Goal: Task Accomplishment & Management: Use online tool/utility

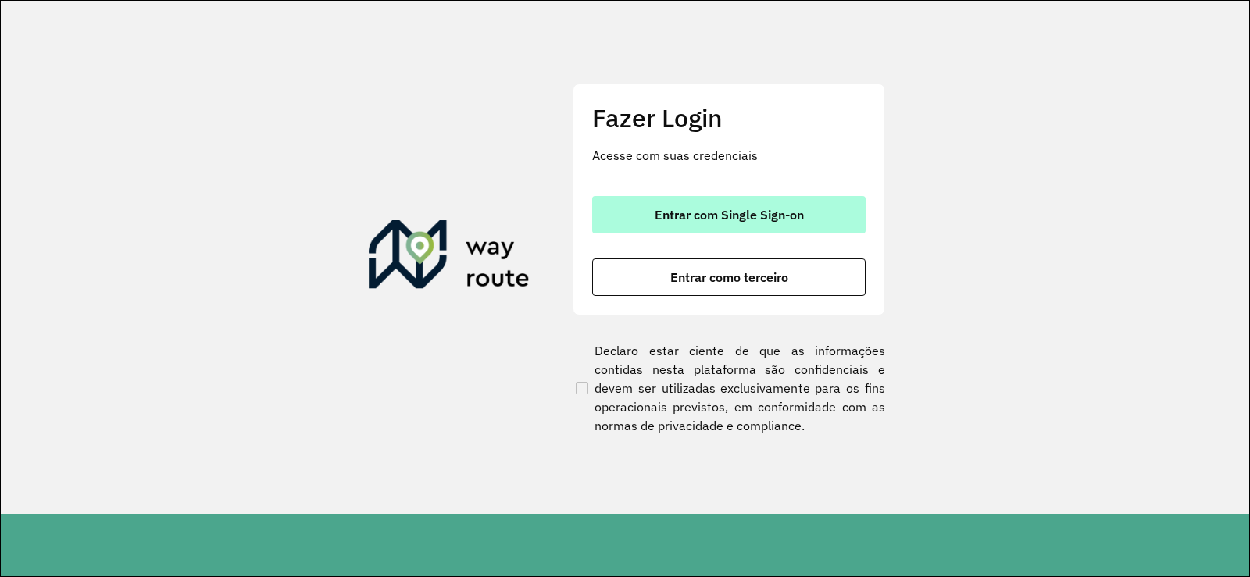
click at [784, 212] on span "Entrar com Single Sign-on" at bounding box center [729, 215] width 149 height 12
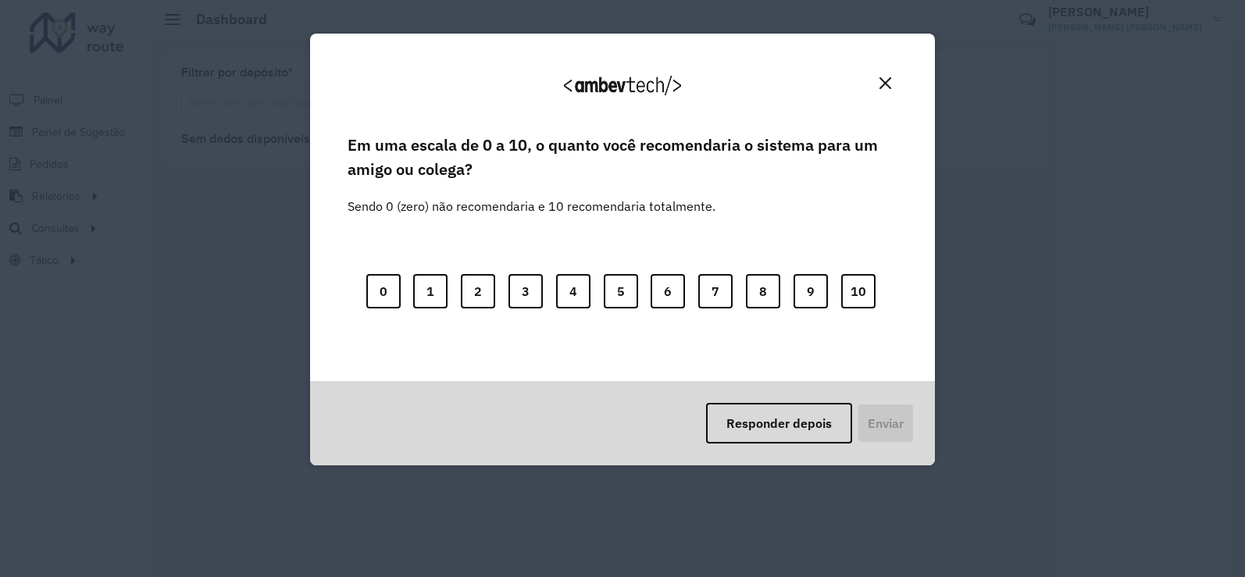
drag, startPoint x: 893, startPoint y: 85, endPoint x: 892, endPoint y: 93, distance: 7.8
click at [892, 85] on button "Close" at bounding box center [885, 83] width 24 height 24
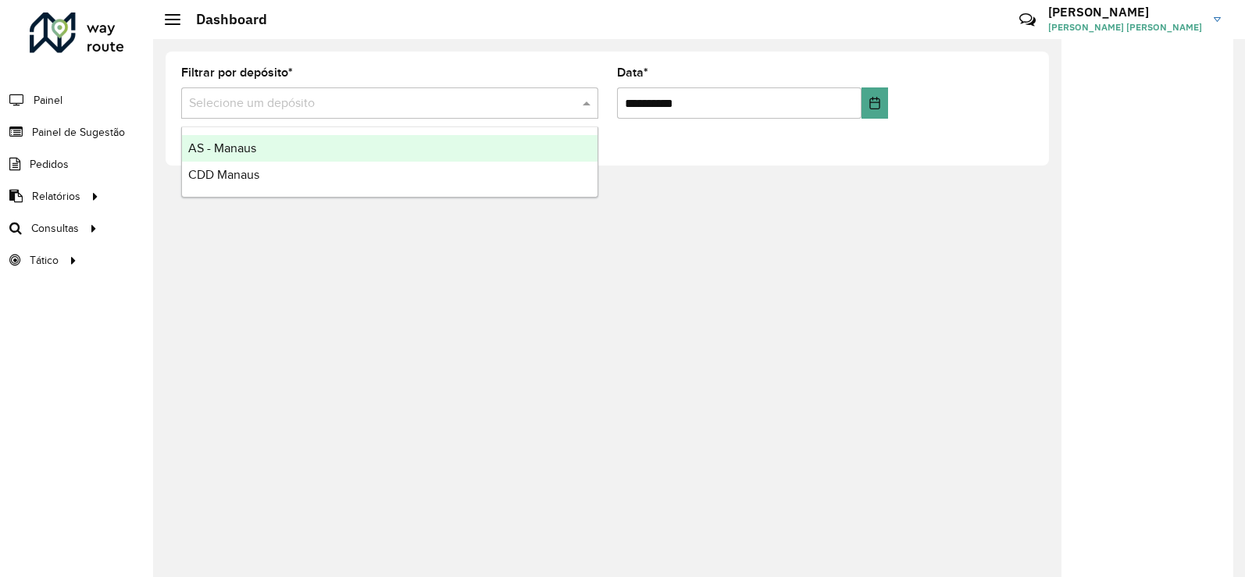
click at [572, 107] on div at bounding box center [389, 104] width 417 height 20
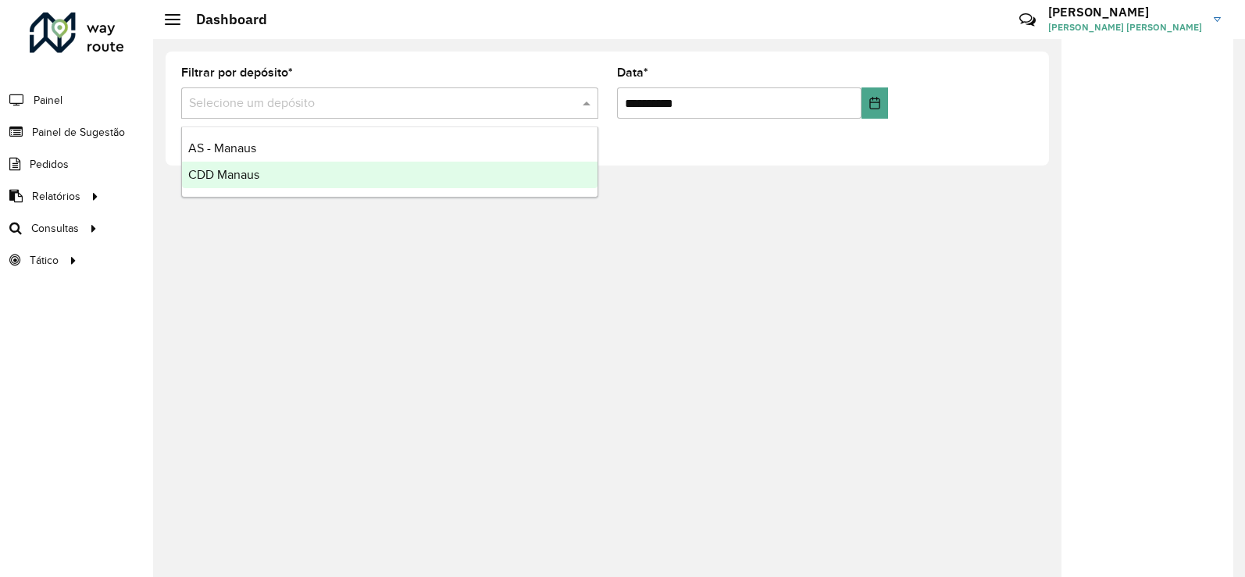
click at [514, 177] on div "CDD Manaus" at bounding box center [390, 175] width 416 height 27
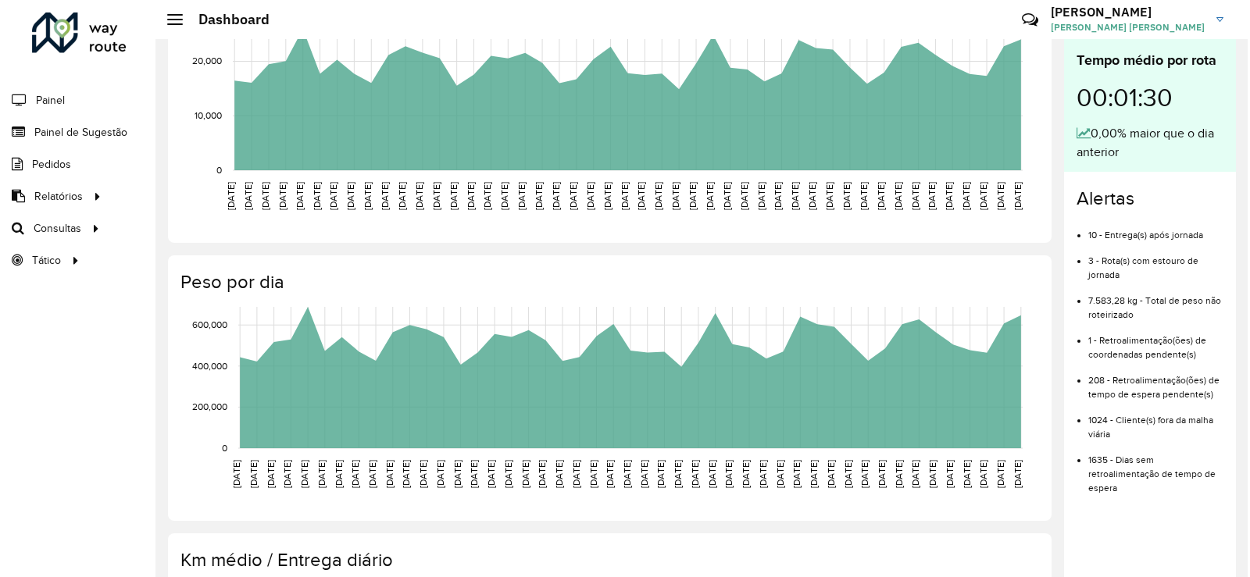
scroll to position [39, 0]
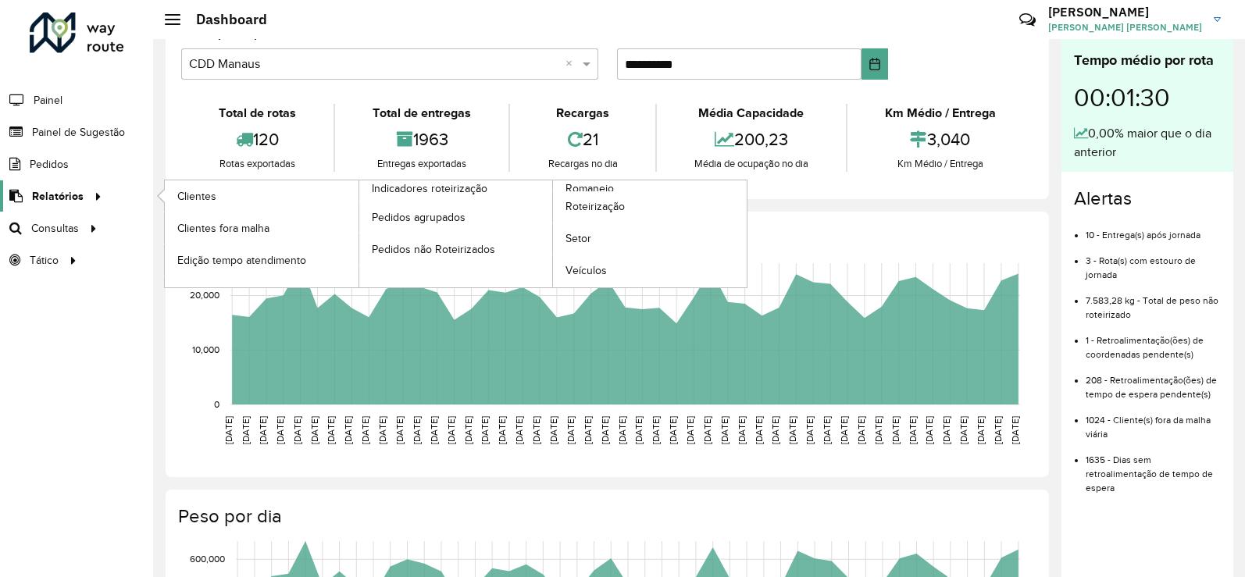
click at [24, 209] on link "Relatórios" at bounding box center [53, 195] width 107 height 31
click at [198, 204] on span "Clientes" at bounding box center [198, 196] width 42 height 16
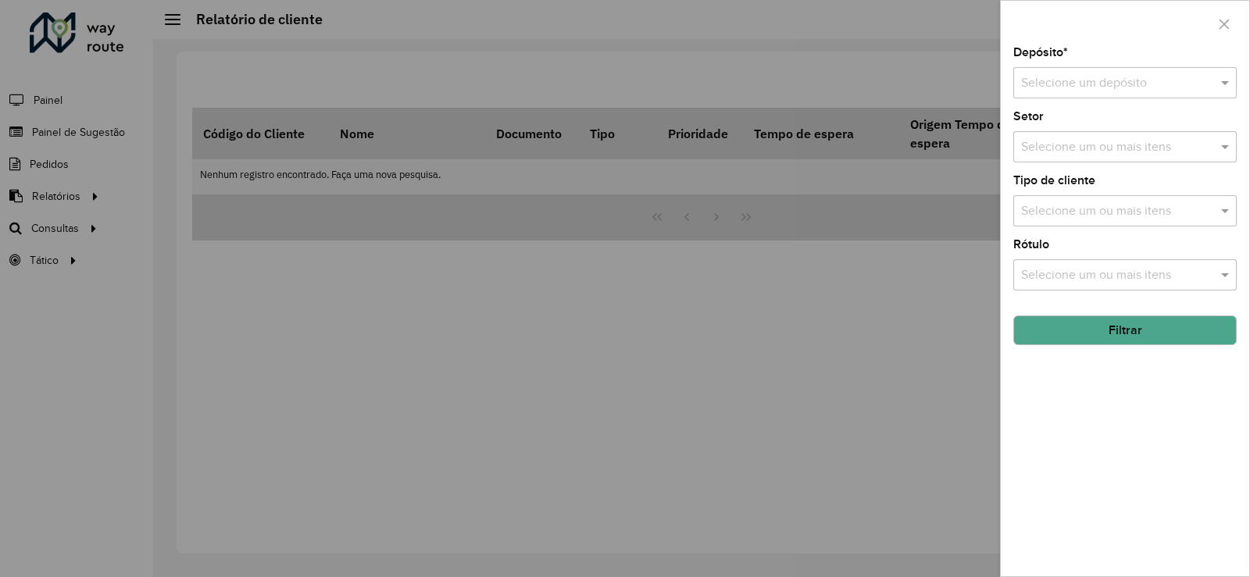
click at [1221, 21] on icon "button" at bounding box center [1224, 24] width 10 height 10
